Goal: Check status: Check status

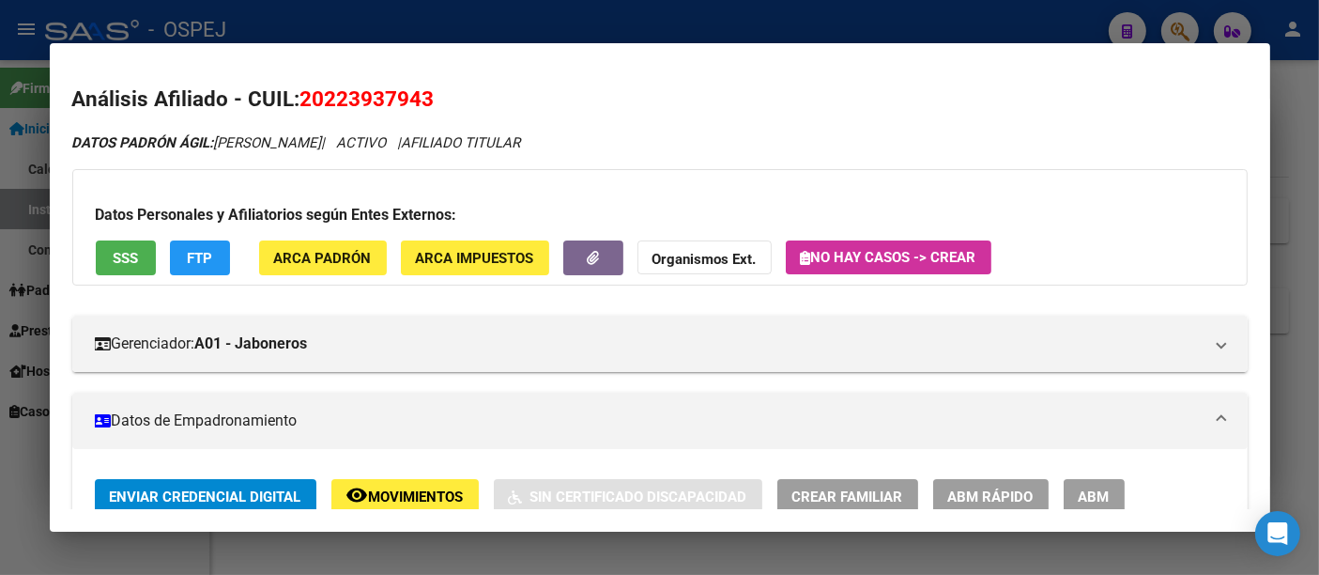
click at [469, 25] on div at bounding box center [659, 287] width 1319 height 575
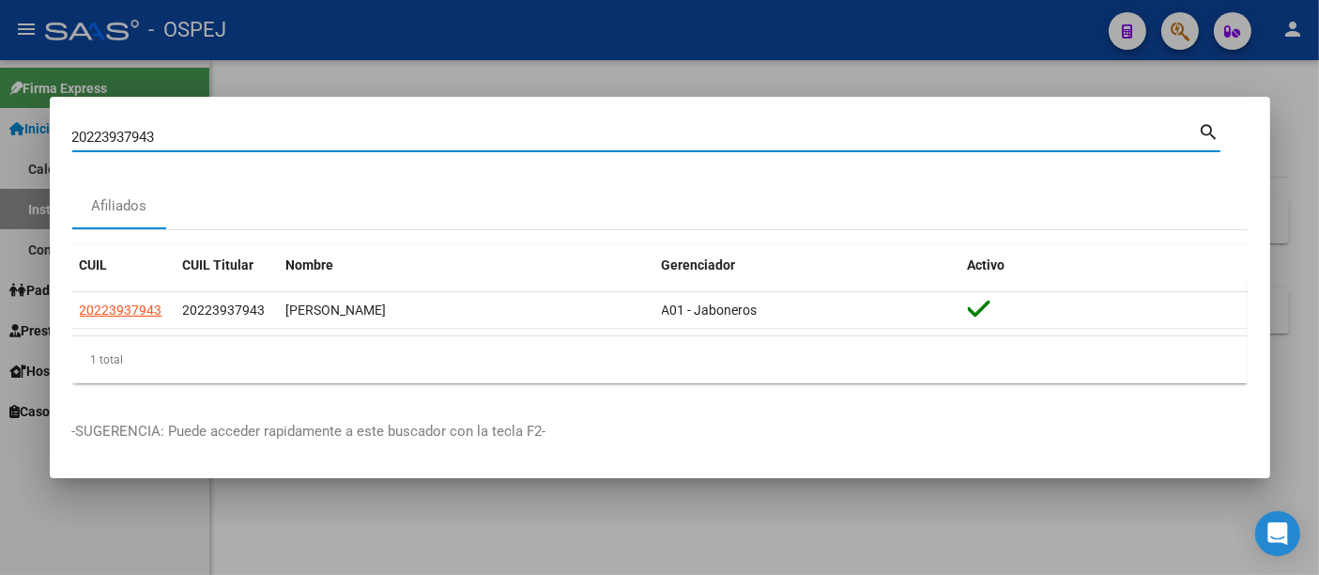
click at [367, 138] on input "20223937943" at bounding box center [635, 137] width 1127 height 17
type input "2"
type input "32682249"
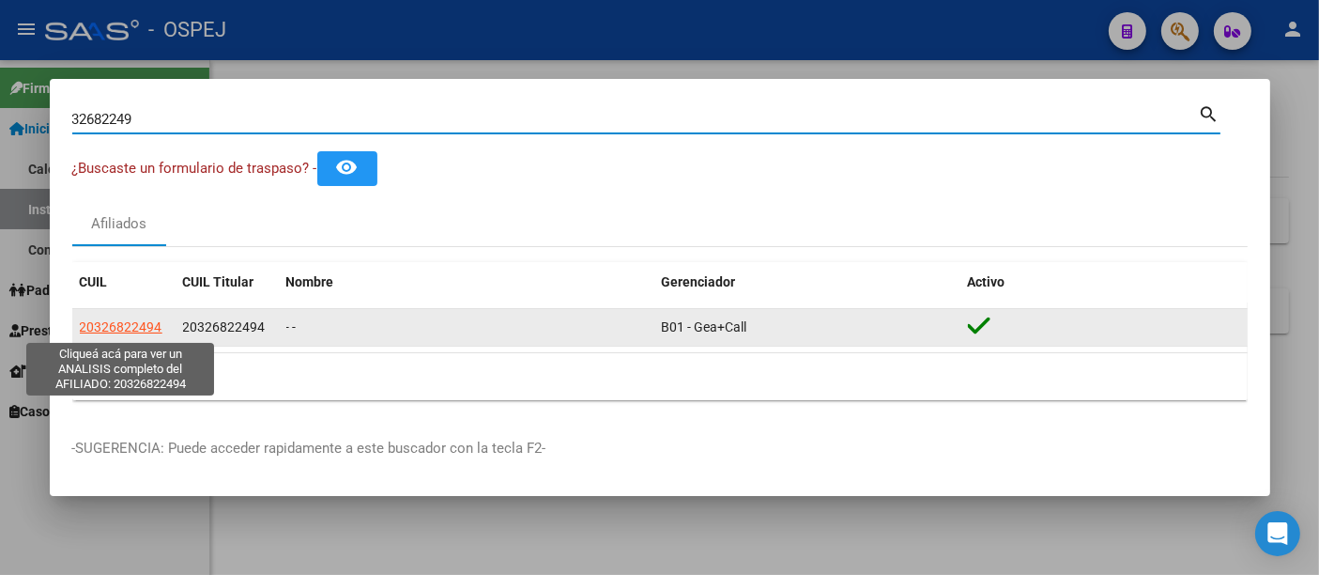
click at [113, 326] on span "20326822494" at bounding box center [121, 326] width 83 height 15
type textarea "20326822494"
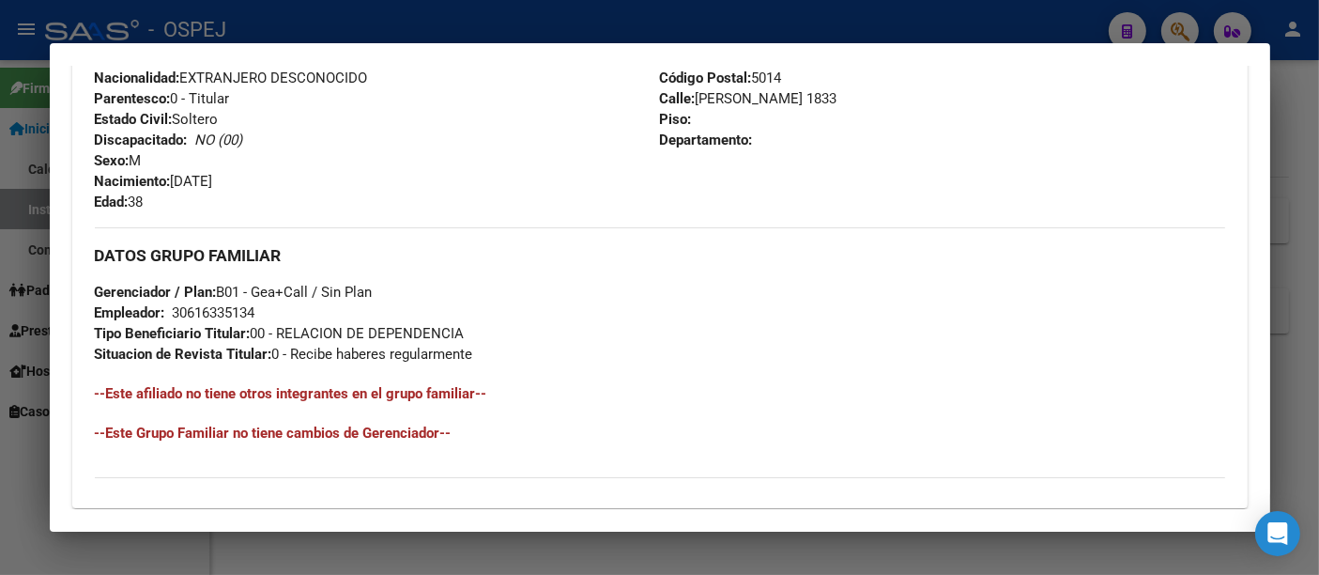
scroll to position [980, 0]
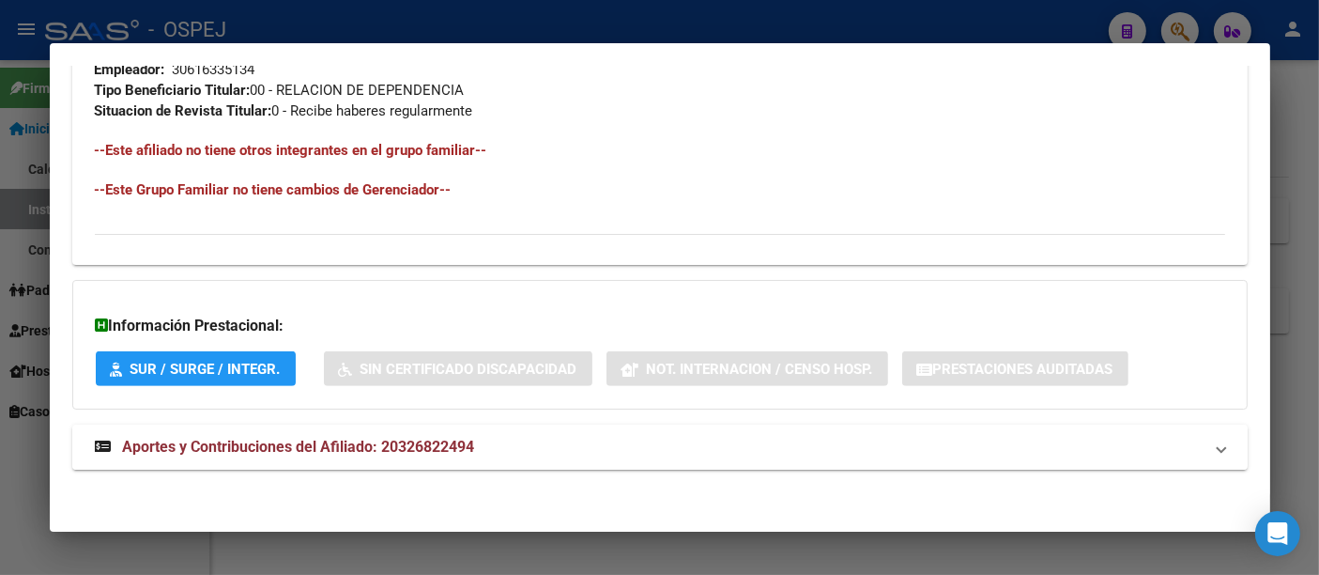
click at [448, 443] on span "Aportes y Contribuciones del Afiliado: 20326822494" at bounding box center [299, 446] width 352 height 18
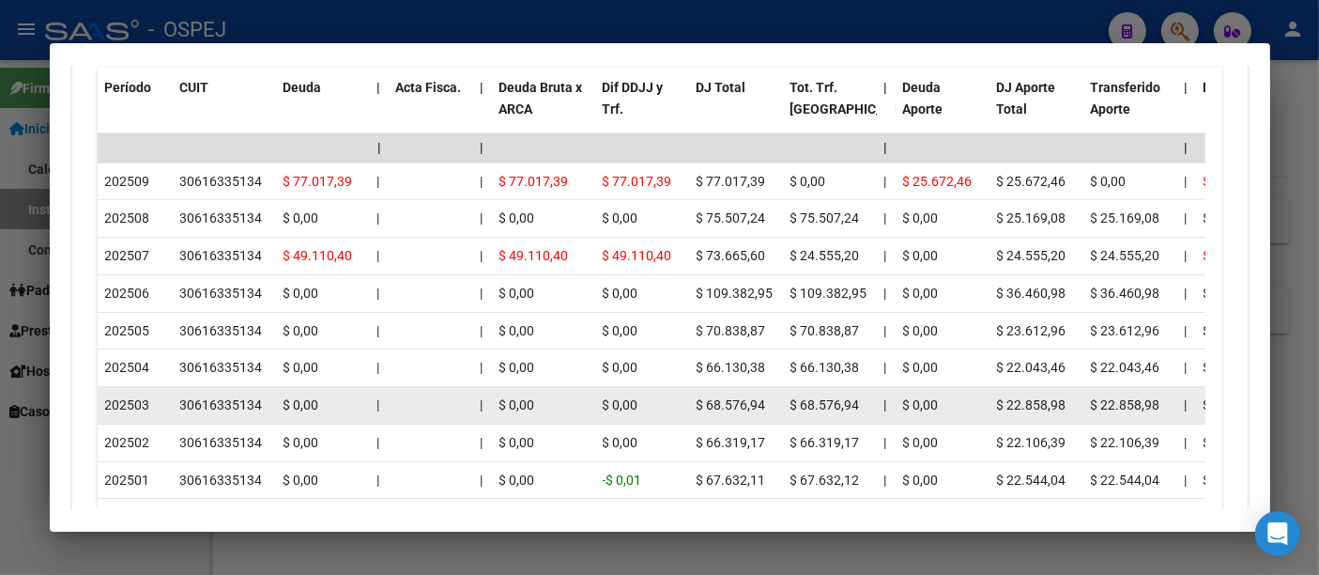
scroll to position [1690, 0]
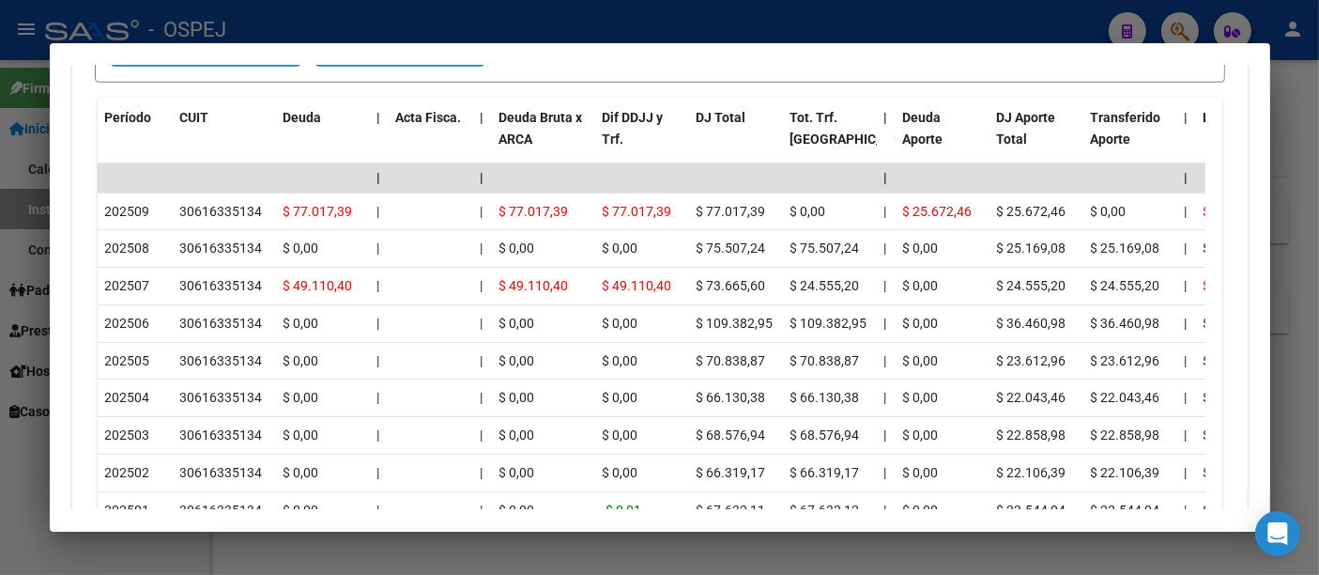
click at [440, 19] on div at bounding box center [659, 287] width 1319 height 575
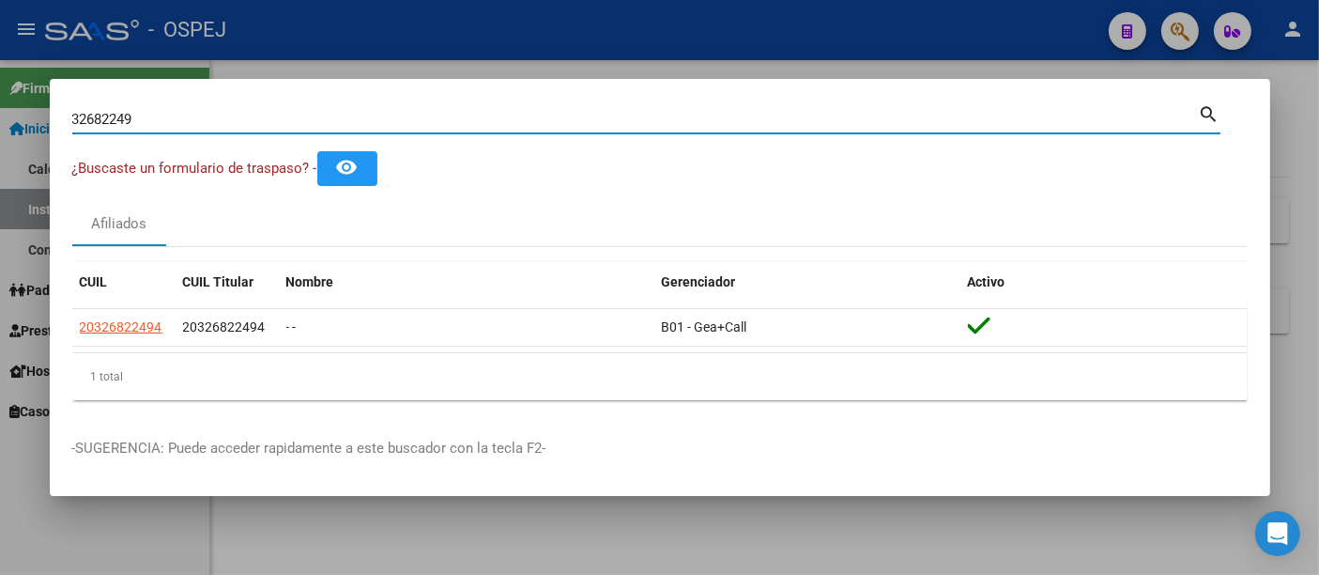
click at [299, 119] on input "32682249" at bounding box center [635, 119] width 1127 height 17
type input "3"
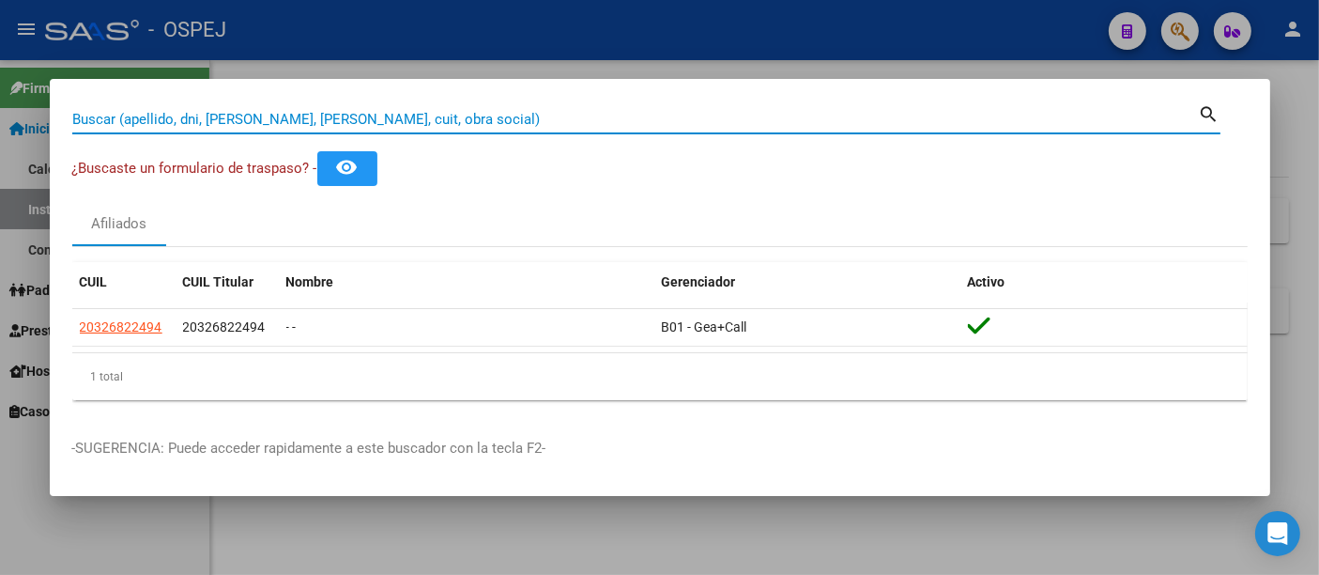
paste input "20 46413682"
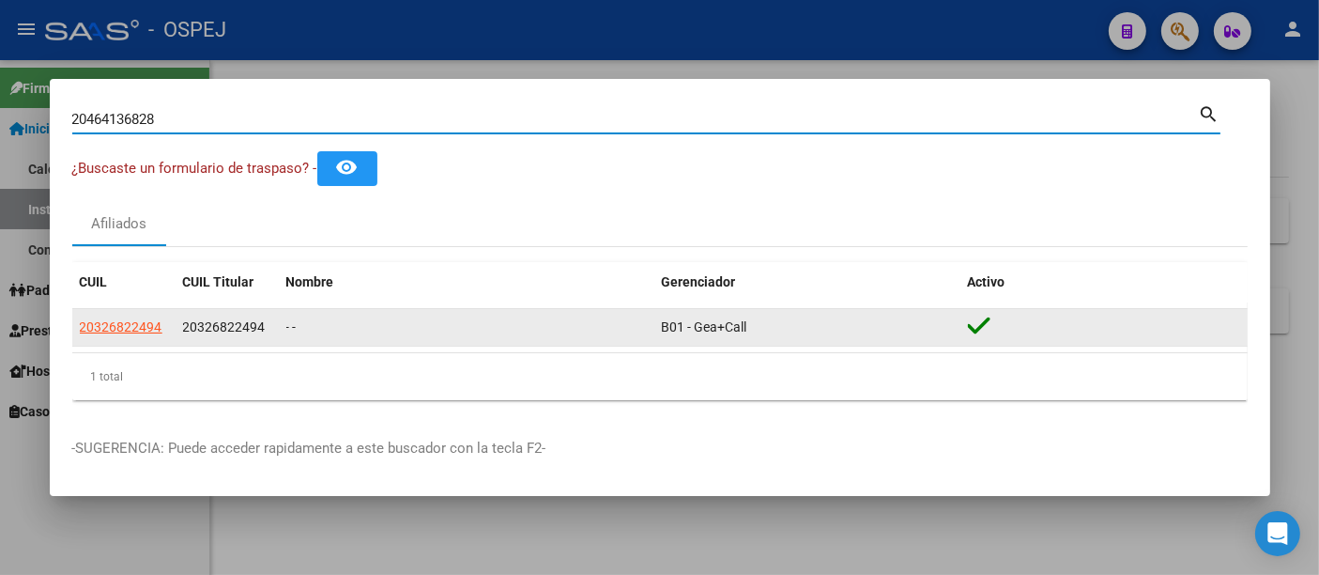
type input "20464136828"
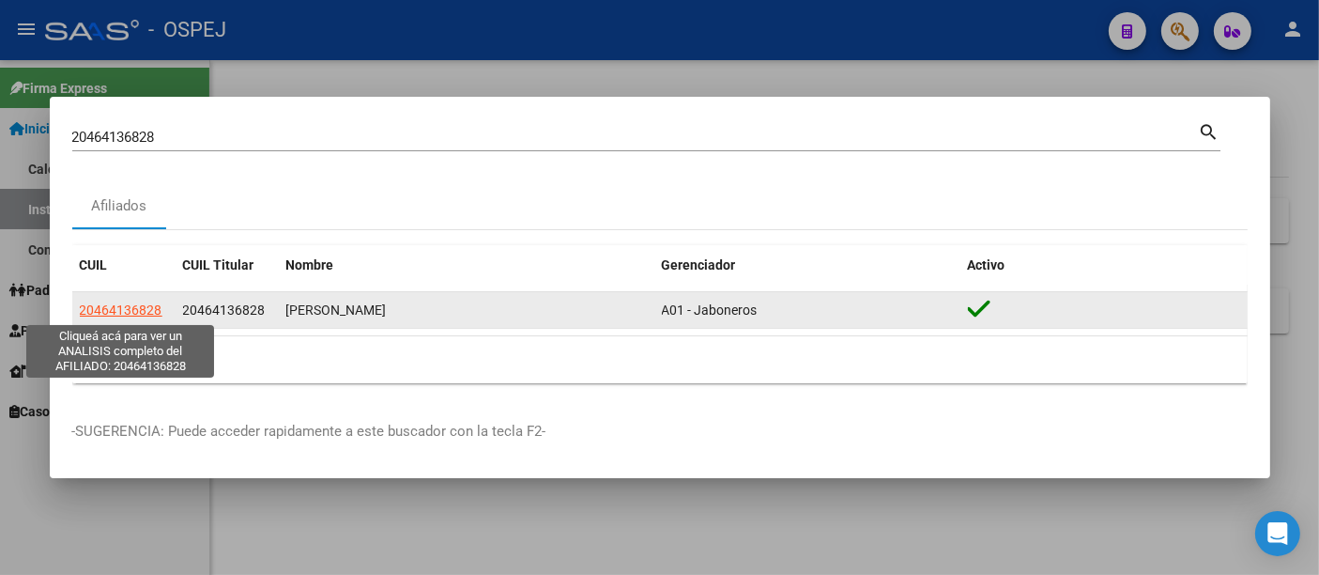
click at [134, 314] on span "20464136828" at bounding box center [121, 309] width 83 height 15
type textarea "20464136828"
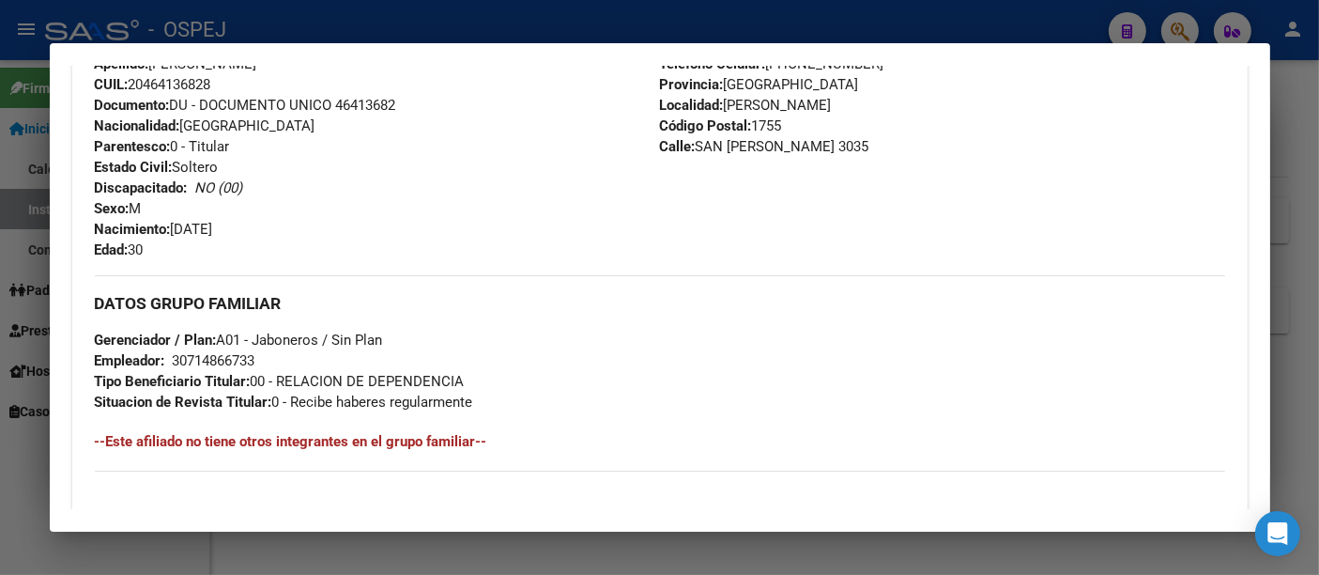
scroll to position [729, 0]
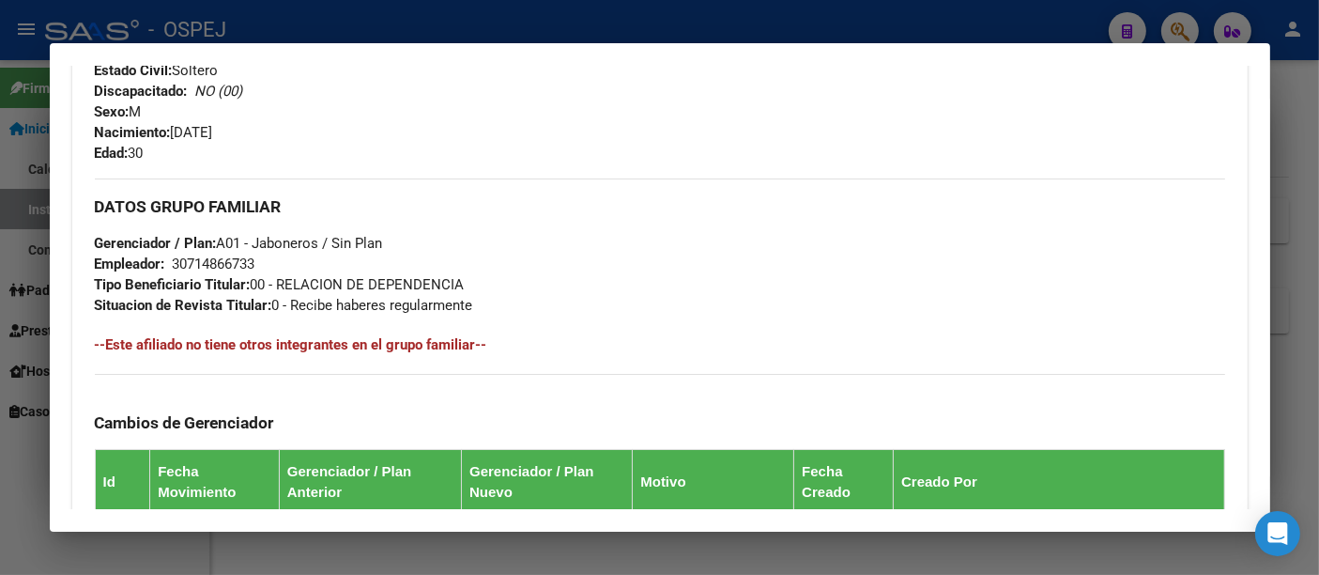
click at [208, 258] on div "30714866733" at bounding box center [214, 263] width 83 height 21
drag, startPoint x: 208, startPoint y: 258, endPoint x: 693, endPoint y: 261, distance: 484.4
click at [693, 261] on div "DATOS GRUPO FAMILIAR Gerenciador / Plan: A01 - Jaboneros / Sin Plan Empleador: …" at bounding box center [660, 246] width 1130 height 137
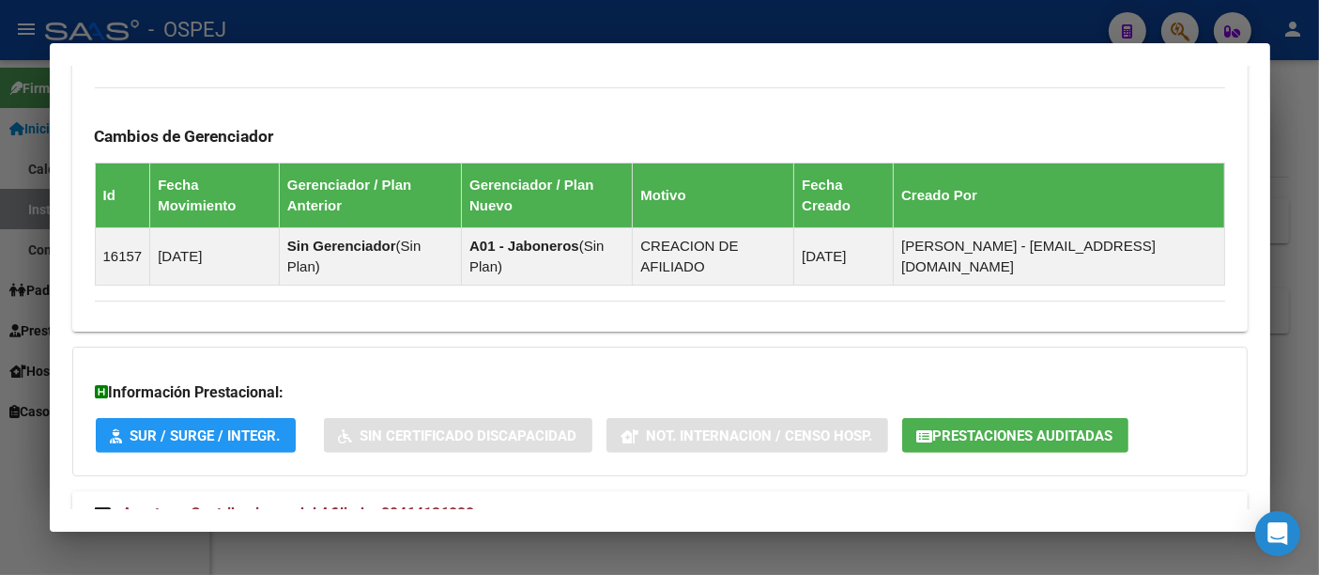
scroll to position [1040, 0]
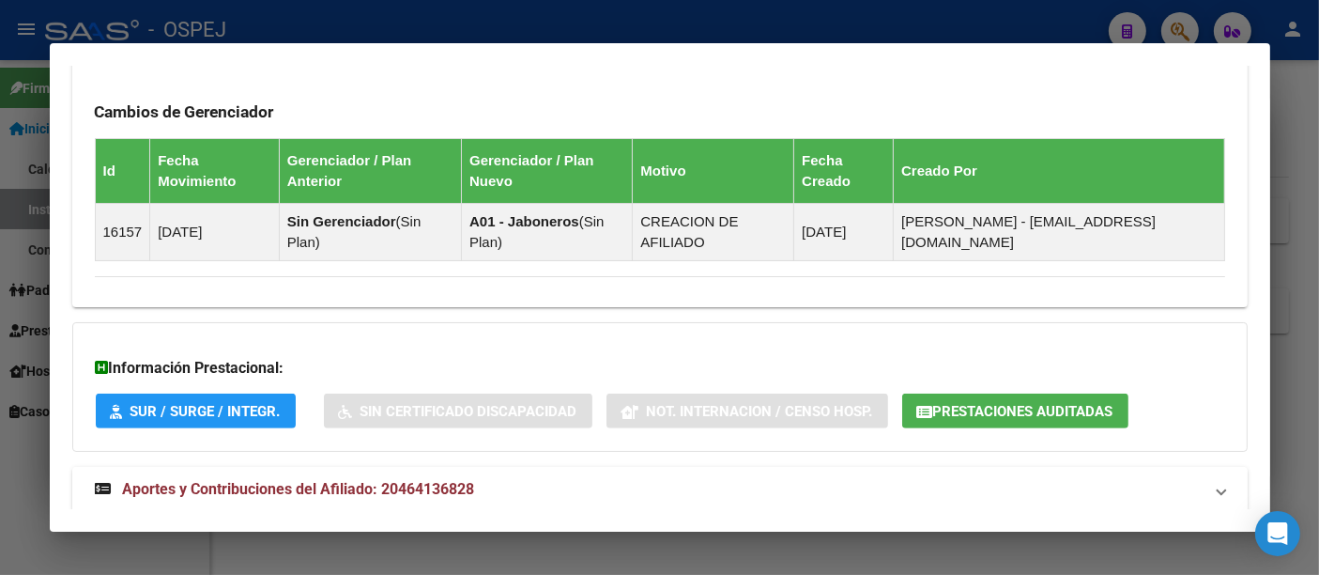
click at [422, 480] on span "Aportes y Contribuciones del Afiliado: 20464136828" at bounding box center [299, 489] width 352 height 18
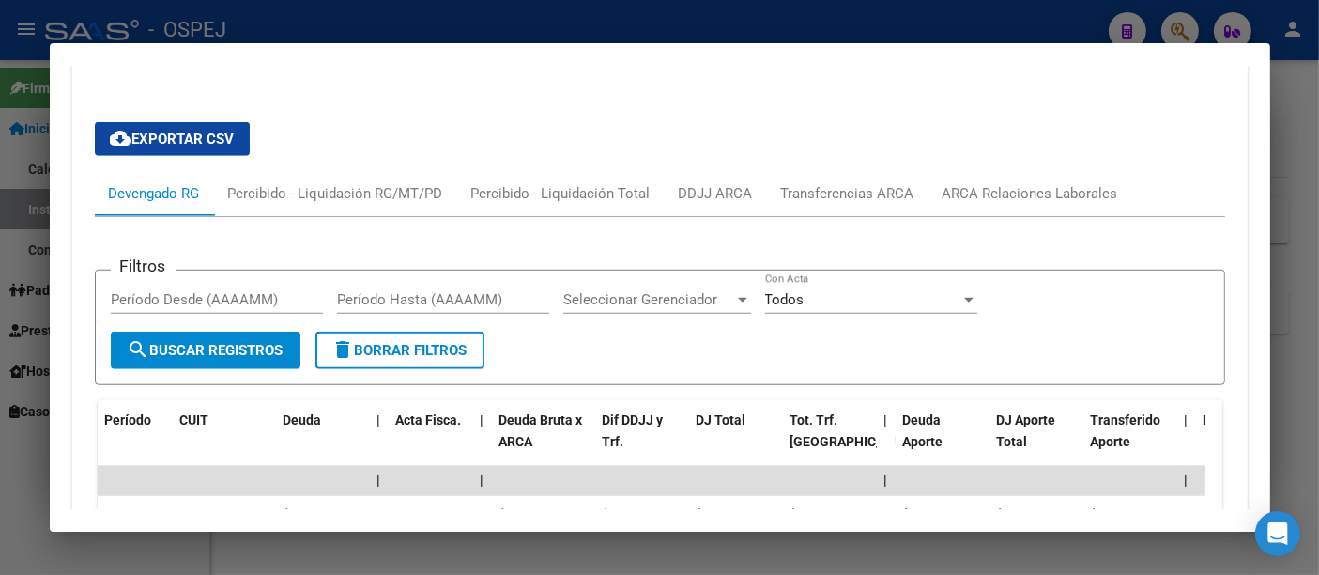
scroll to position [1457, 0]
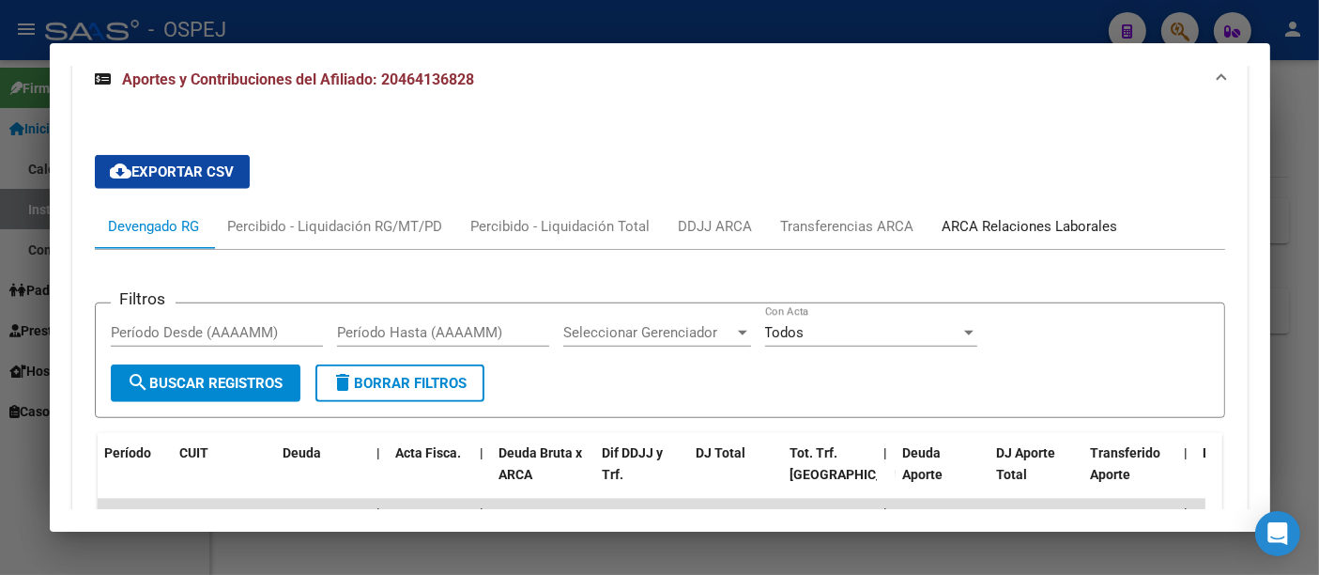
click at [1020, 216] on div "ARCA Relaciones Laborales" at bounding box center [1031, 226] width 176 height 21
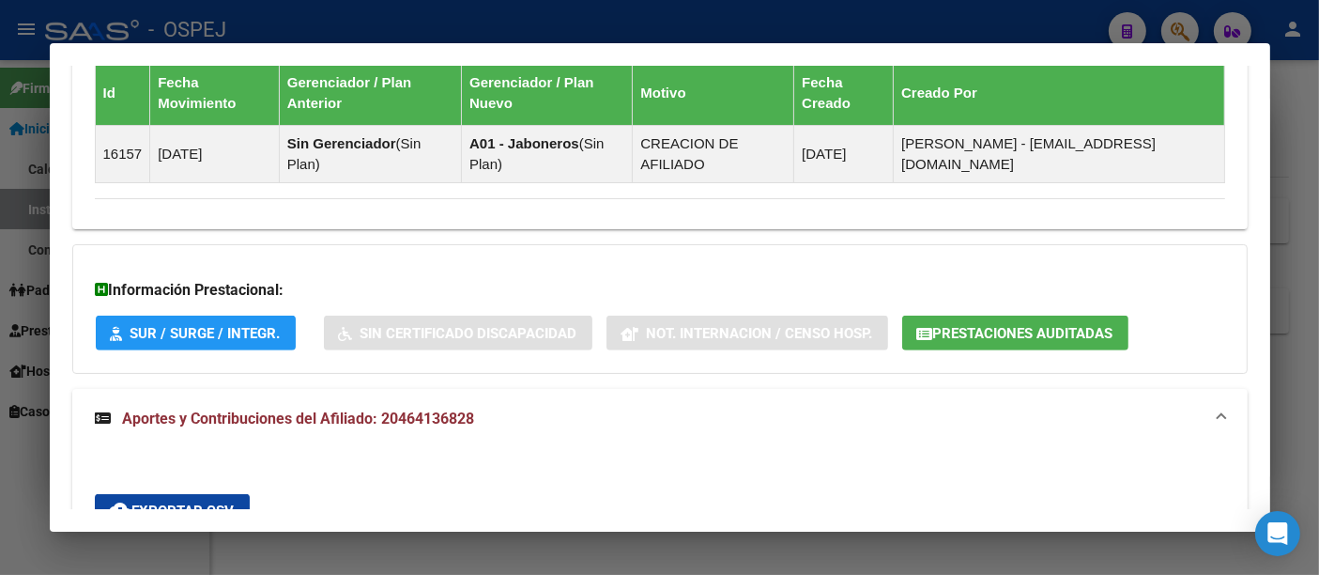
scroll to position [1327, 0]
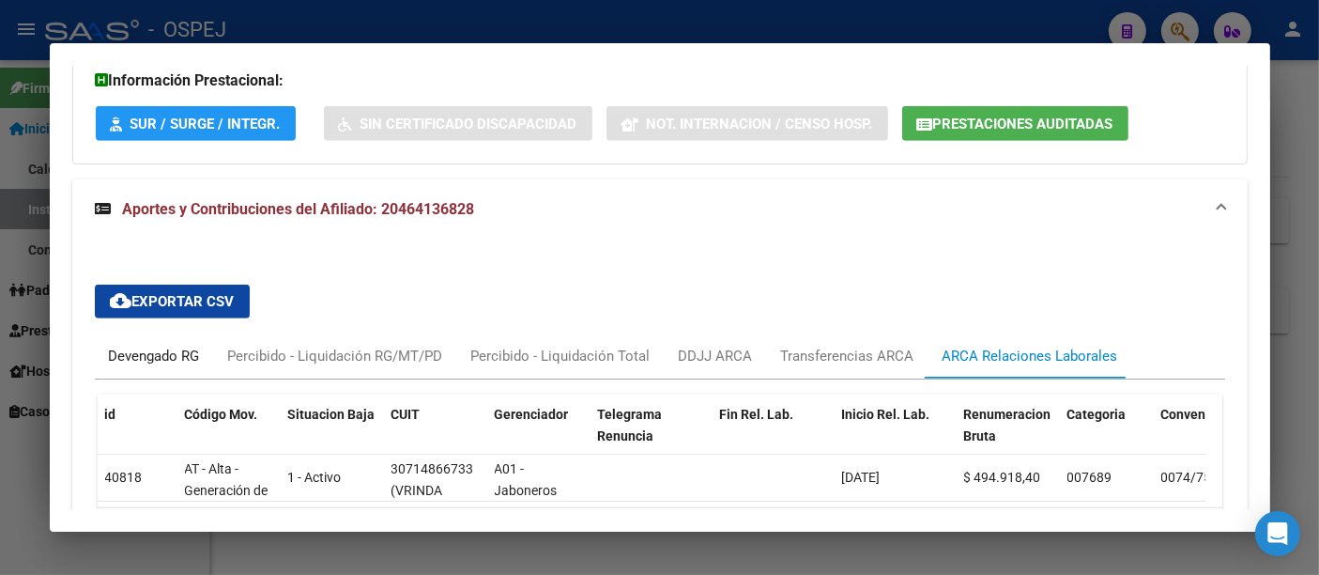
click at [139, 345] on div "Devengado RG" at bounding box center [154, 355] width 91 height 21
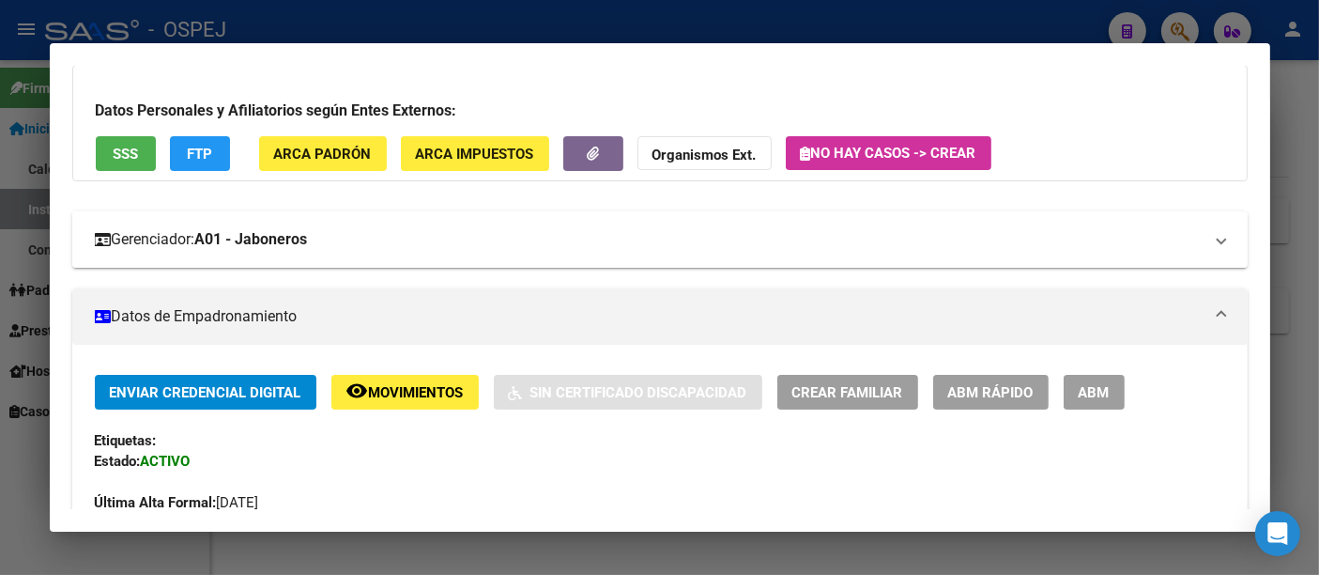
scroll to position [0, 0]
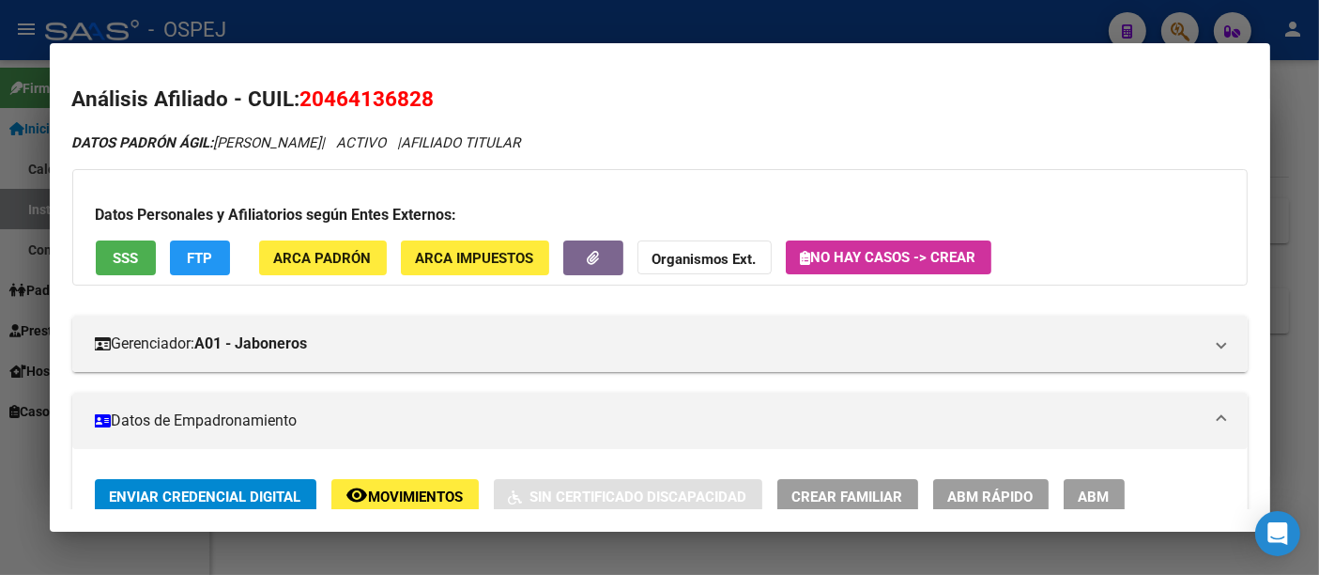
click at [605, 38] on div at bounding box center [659, 287] width 1319 height 575
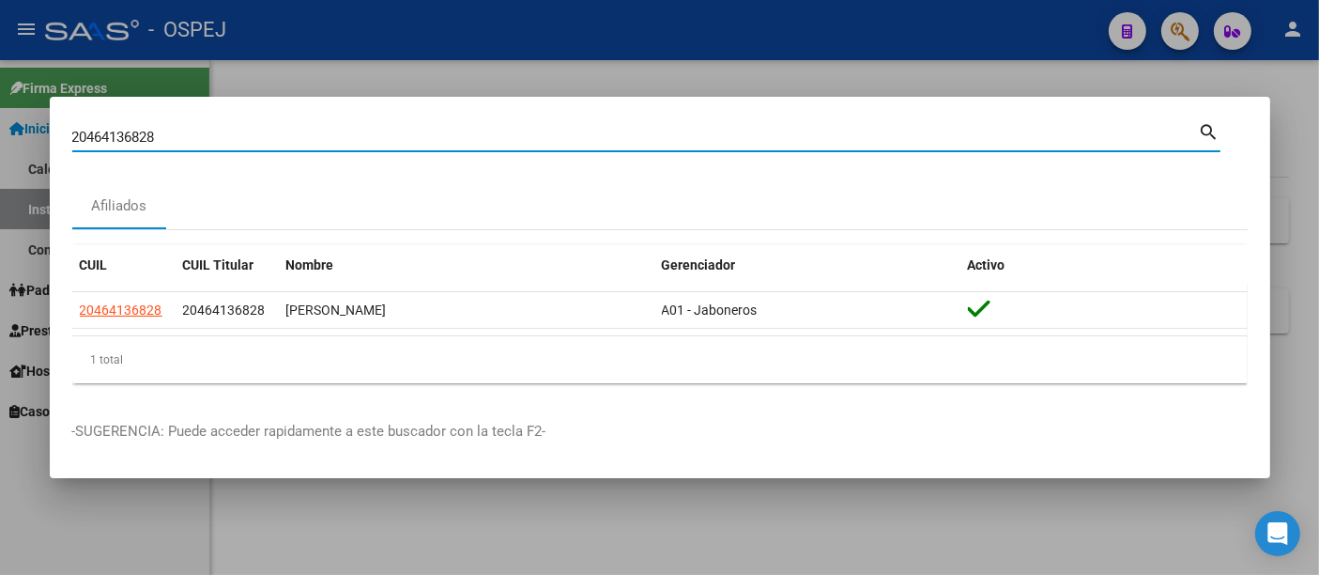
click at [346, 145] on input "20464136828" at bounding box center [635, 137] width 1127 height 17
type input "2"
type input "29695440"
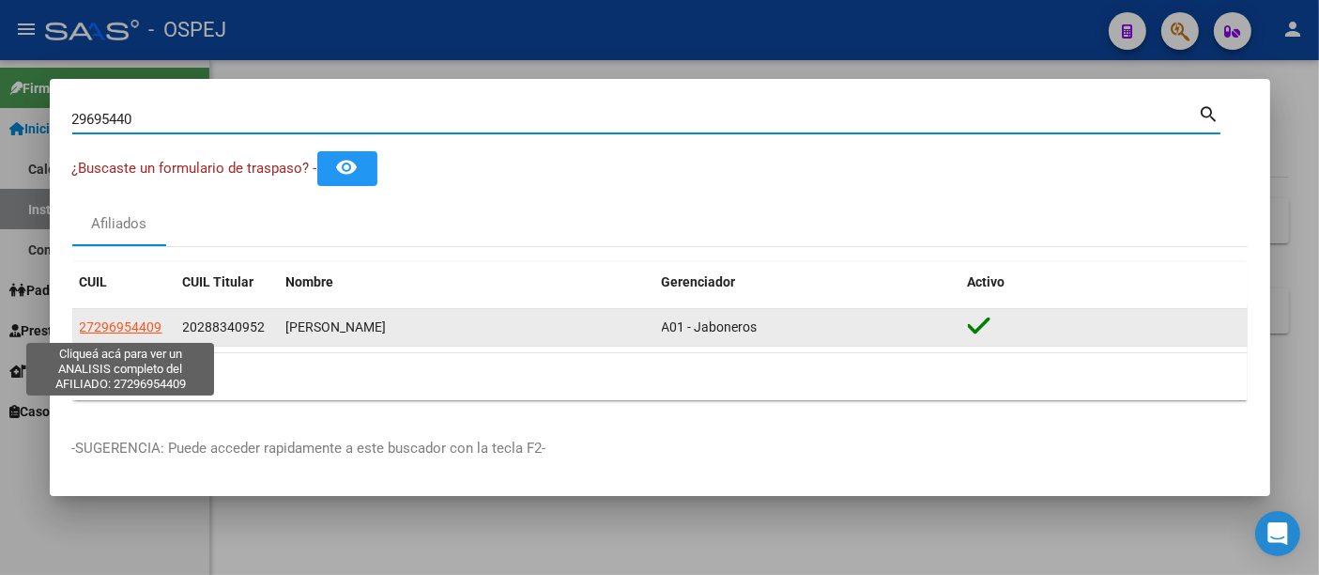
click at [100, 323] on span "27296954409" at bounding box center [121, 326] width 83 height 15
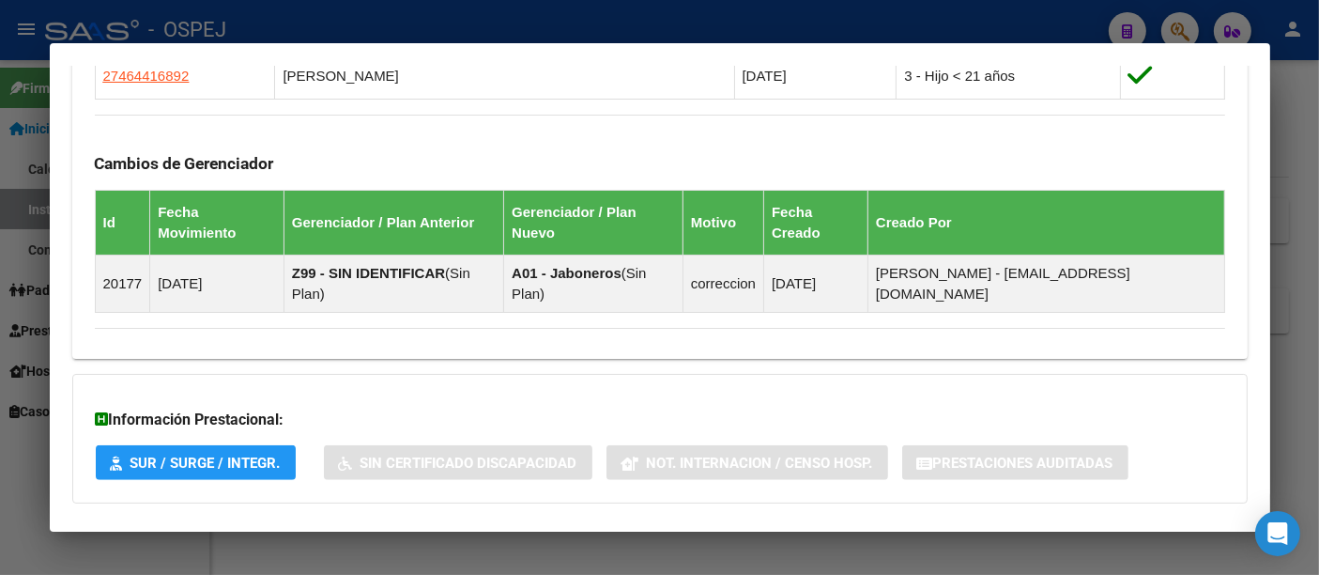
scroll to position [1345, 0]
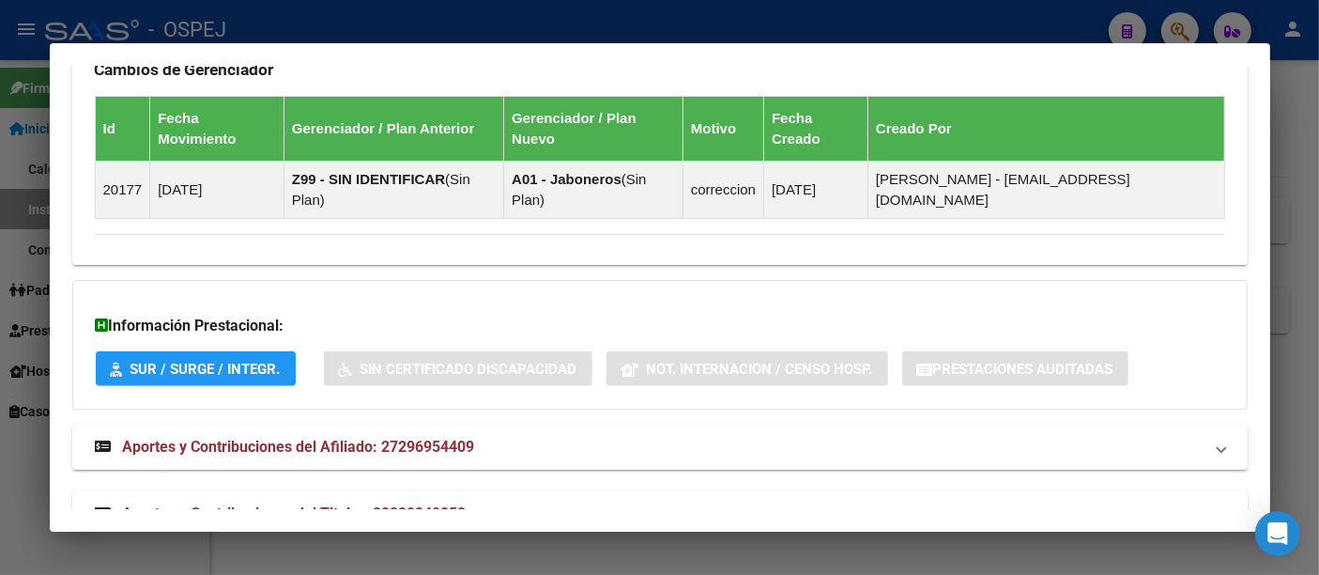
click at [429, 504] on span "Aportes y Contribuciones del Titular: 20288340952" at bounding box center [295, 513] width 344 height 18
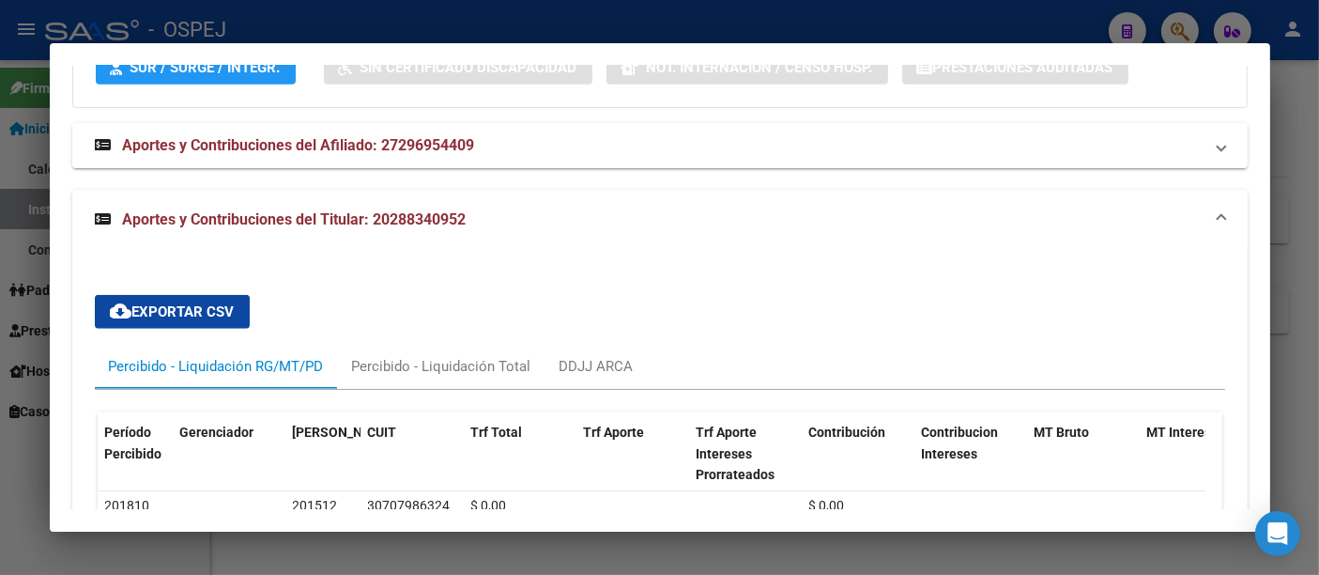
scroll to position [1537, 0]
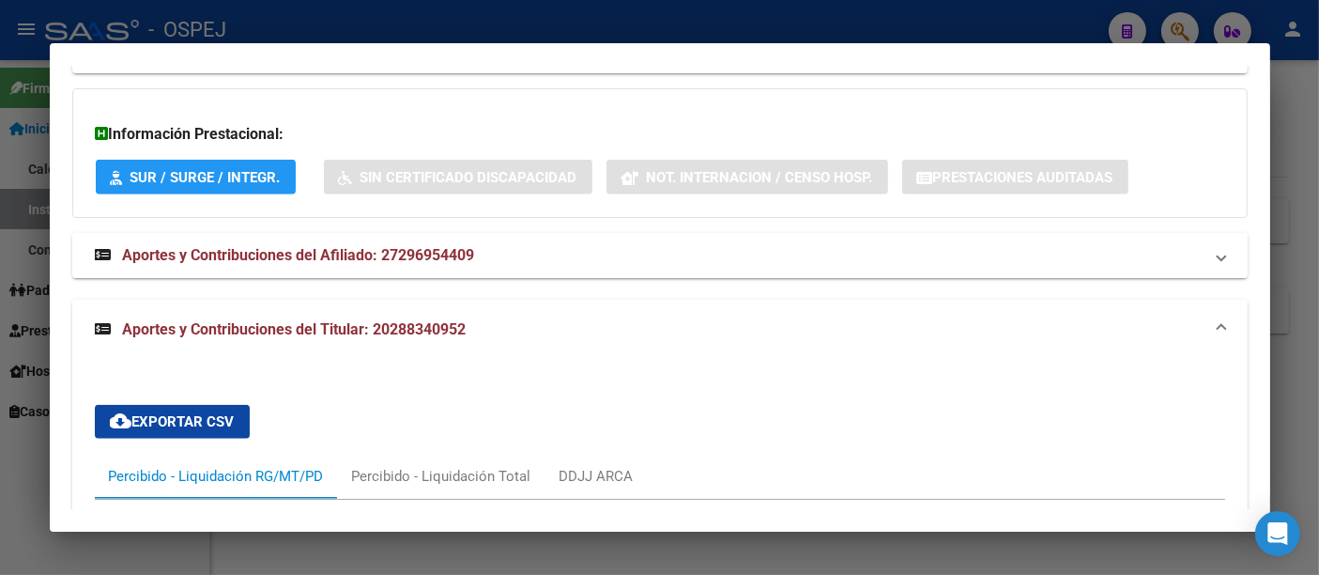
click at [436, 246] on span "Aportes y Contribuciones del Afiliado: 27296954409" at bounding box center [299, 255] width 352 height 18
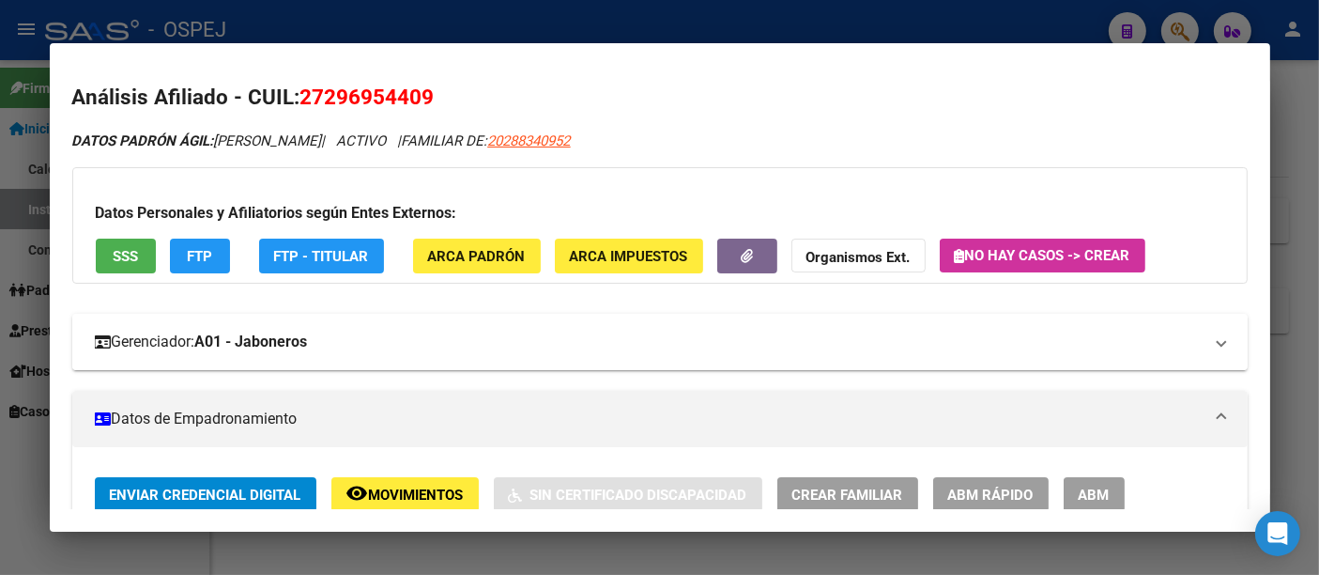
scroll to position [0, 0]
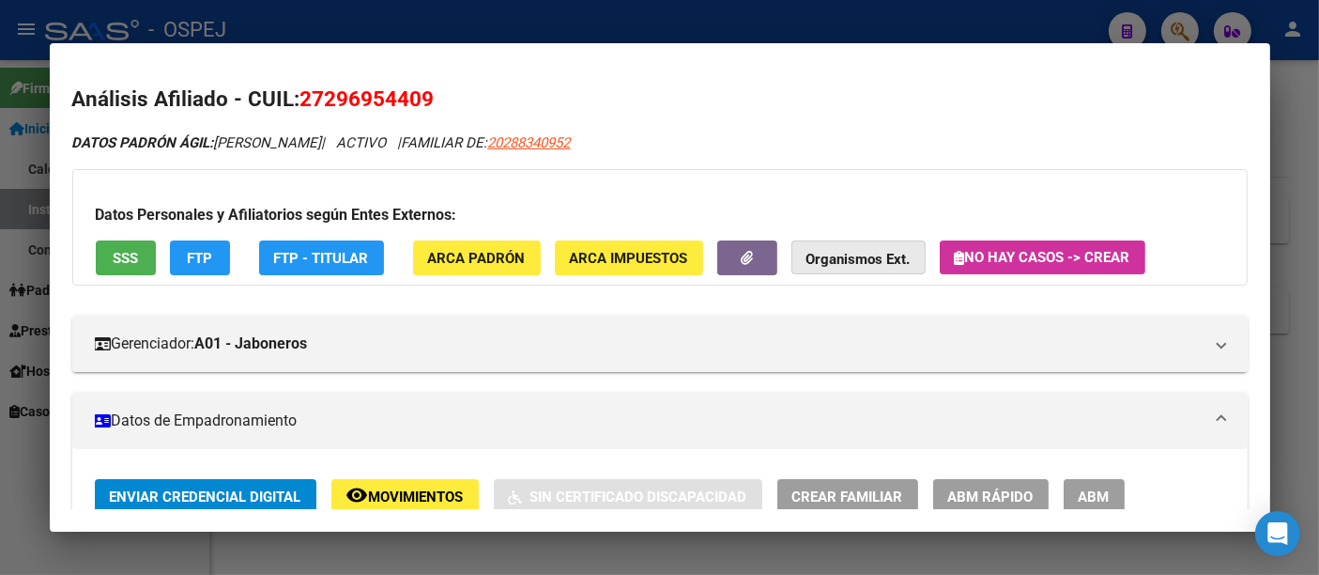
click at [845, 255] on strong "Organismos Ext." at bounding box center [858, 259] width 104 height 17
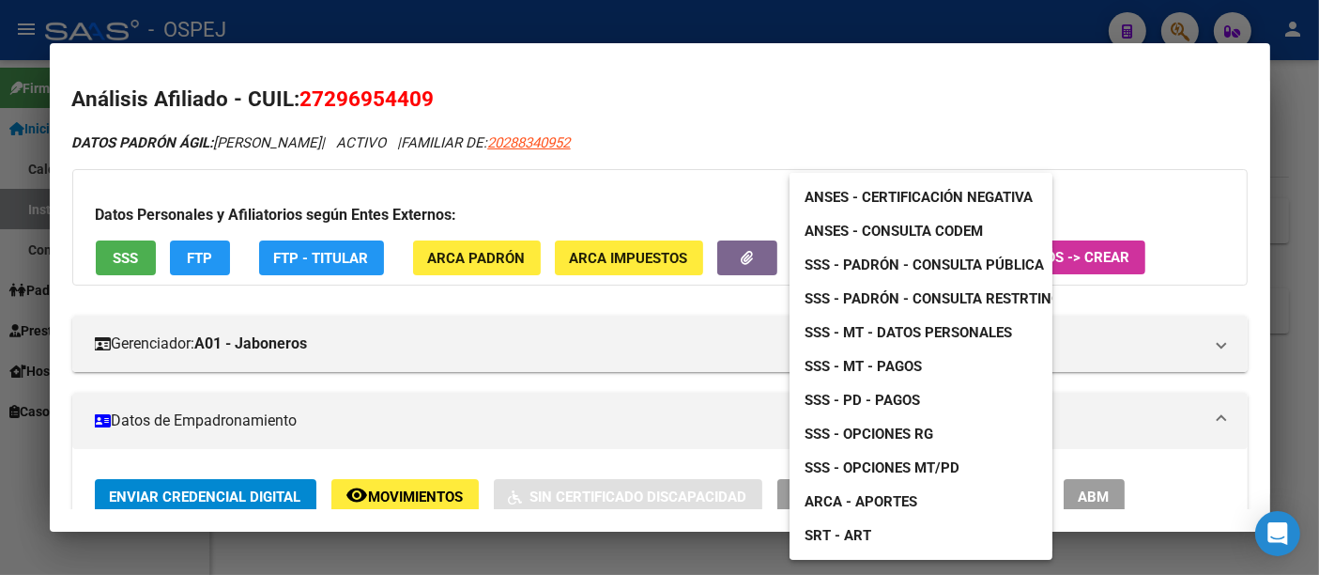
click at [958, 230] on span "ANSES - Consulta CODEM" at bounding box center [894, 230] width 178 height 17
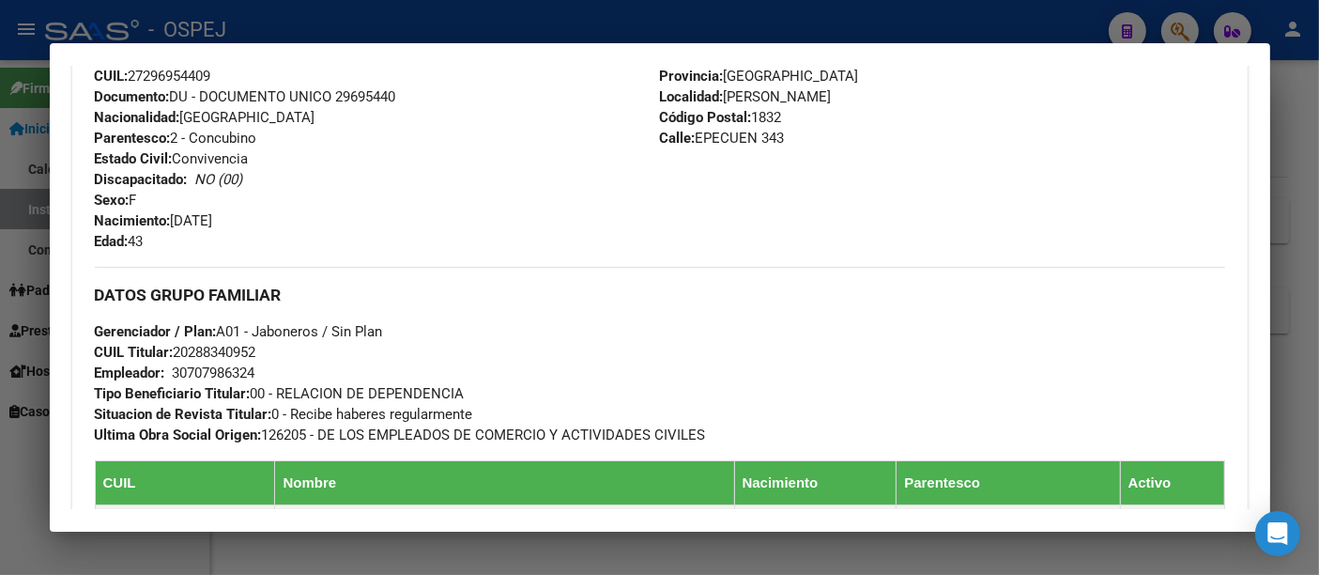
scroll to position [834, 0]
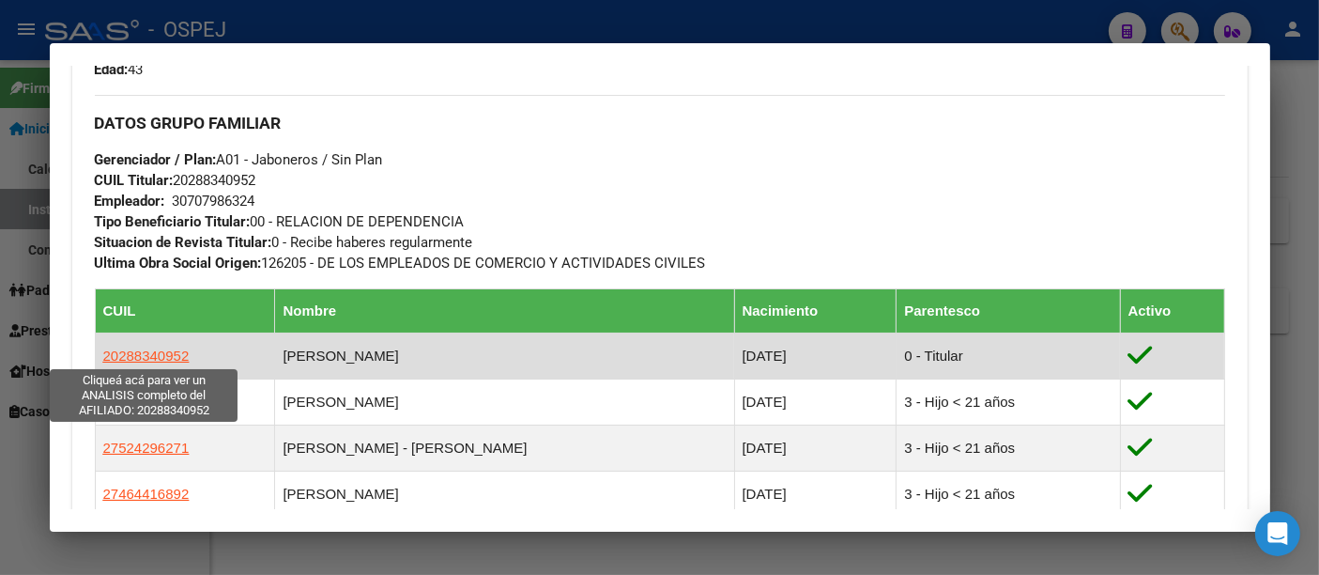
click at [146, 348] on span "20288340952" at bounding box center [146, 355] width 86 height 16
type textarea "20288340952"
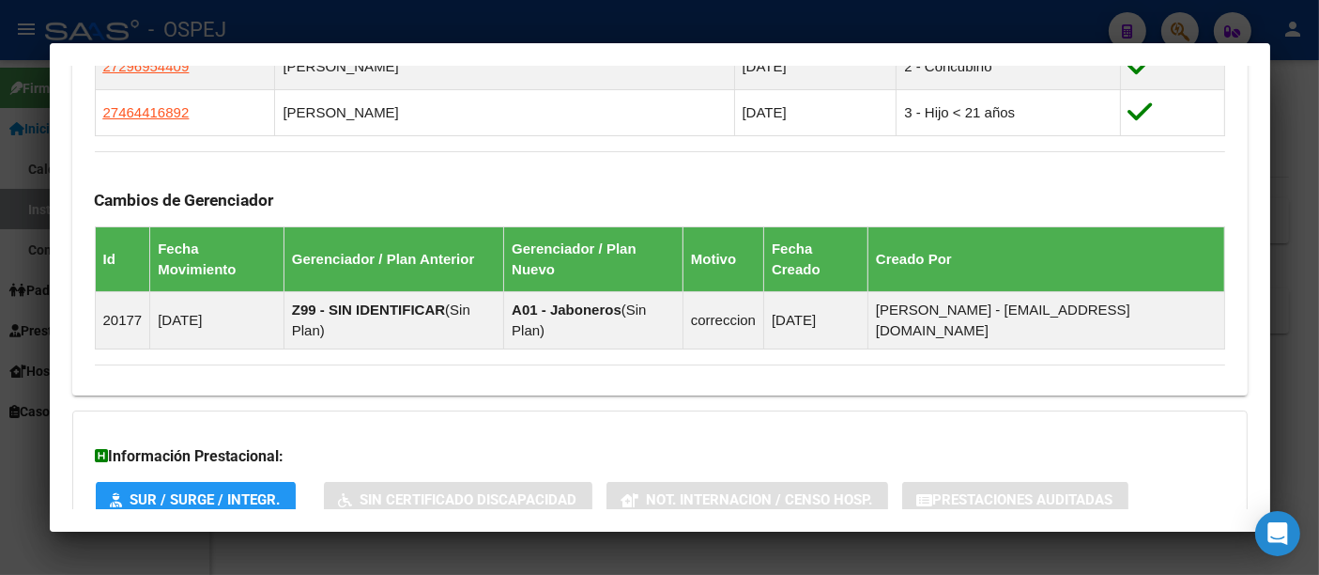
scroll to position [1315, 0]
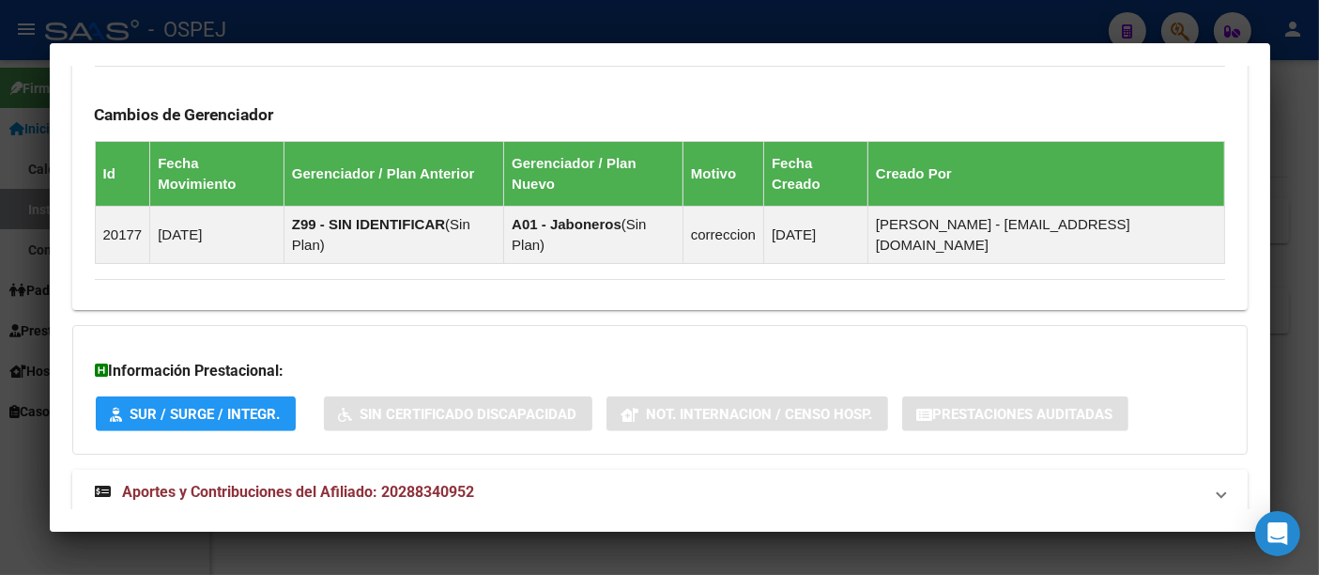
click at [449, 483] on span "Aportes y Contribuciones del Afiliado: 20288340952" at bounding box center [299, 492] width 352 height 18
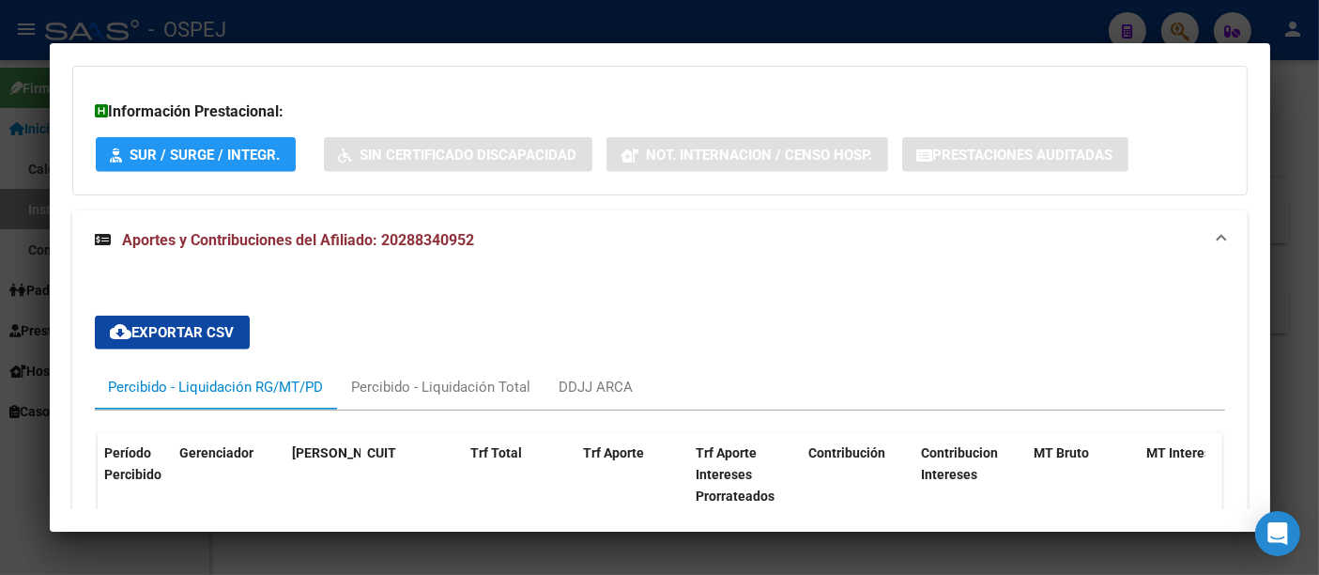
scroll to position [1430, 0]
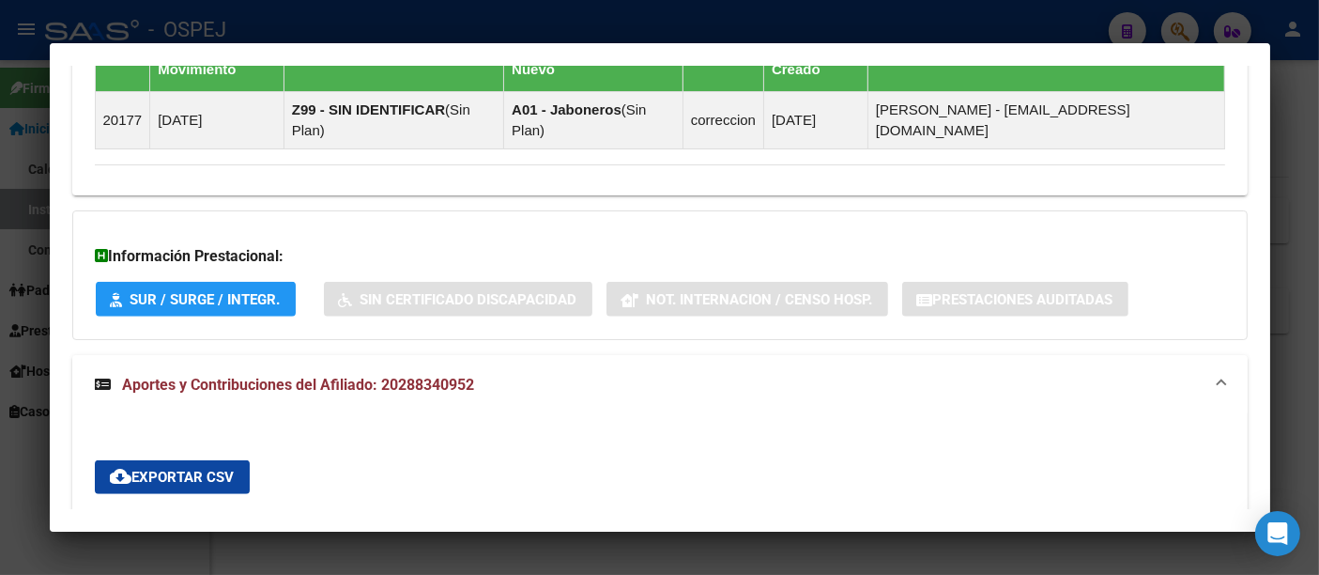
click at [443, 376] on span "Aportes y Contribuciones del Afiliado: 20288340952" at bounding box center [299, 385] width 352 height 18
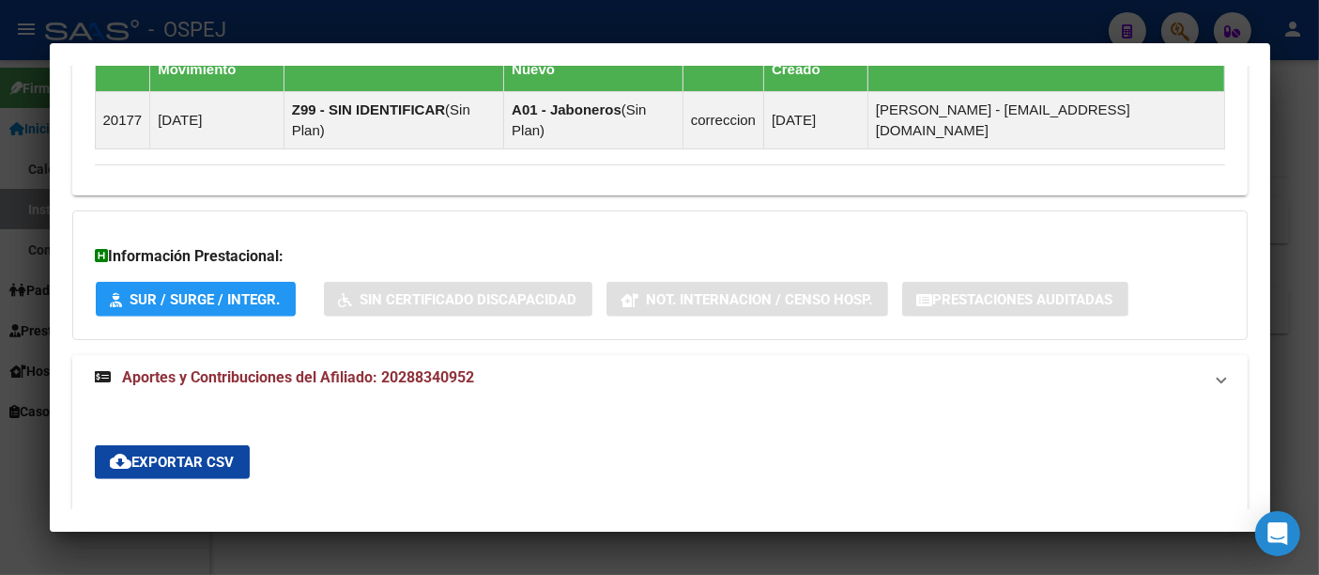
scroll to position [1315, 0]
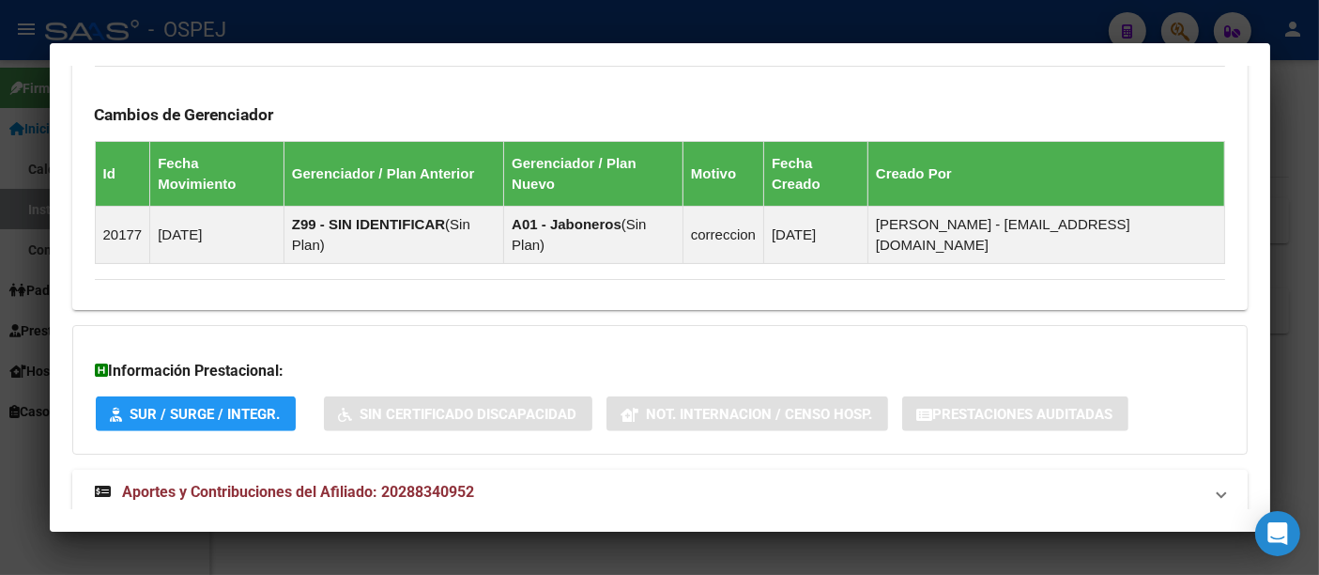
click at [423, 483] on span "Aportes y Contribuciones del Afiliado: 20288340952" at bounding box center [299, 492] width 352 height 18
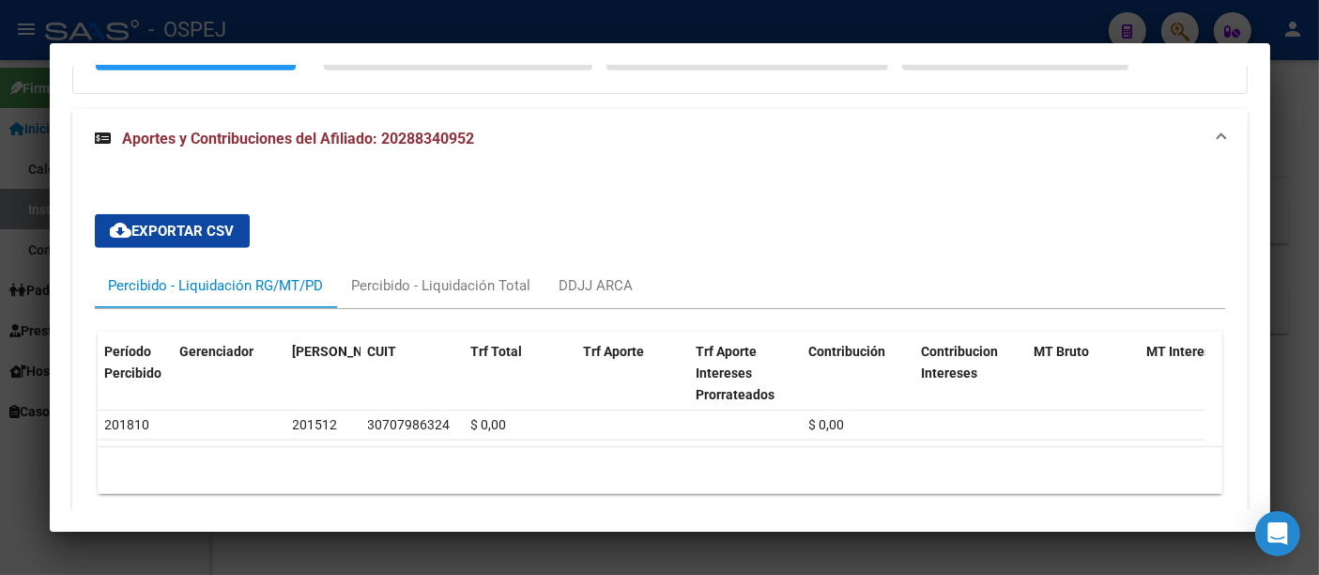
scroll to position [1715, 0]
